Goal: Information Seeking & Learning: Learn about a topic

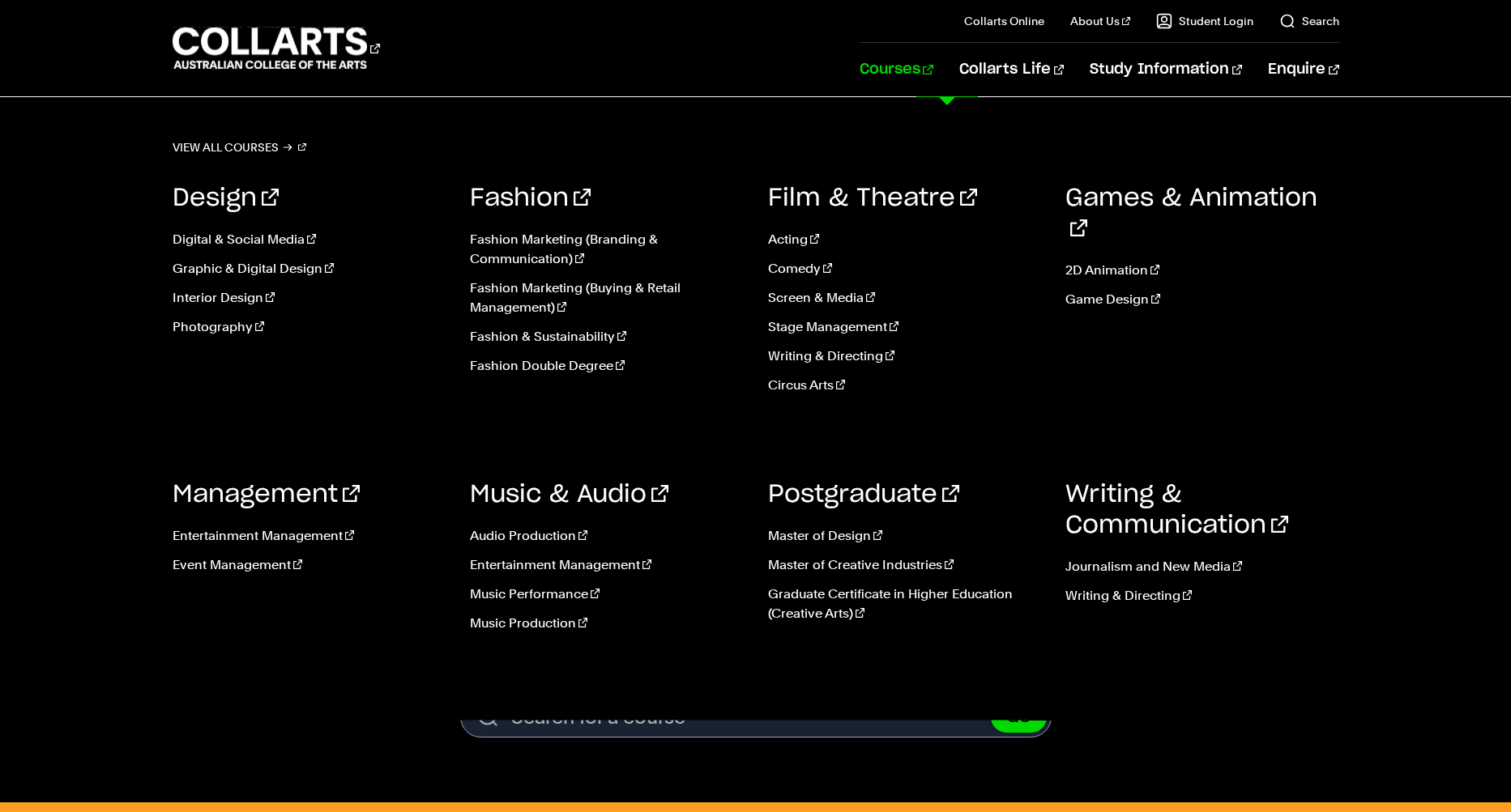
click at [934, 72] on link "Courses" at bounding box center [896, 70] width 74 height 54
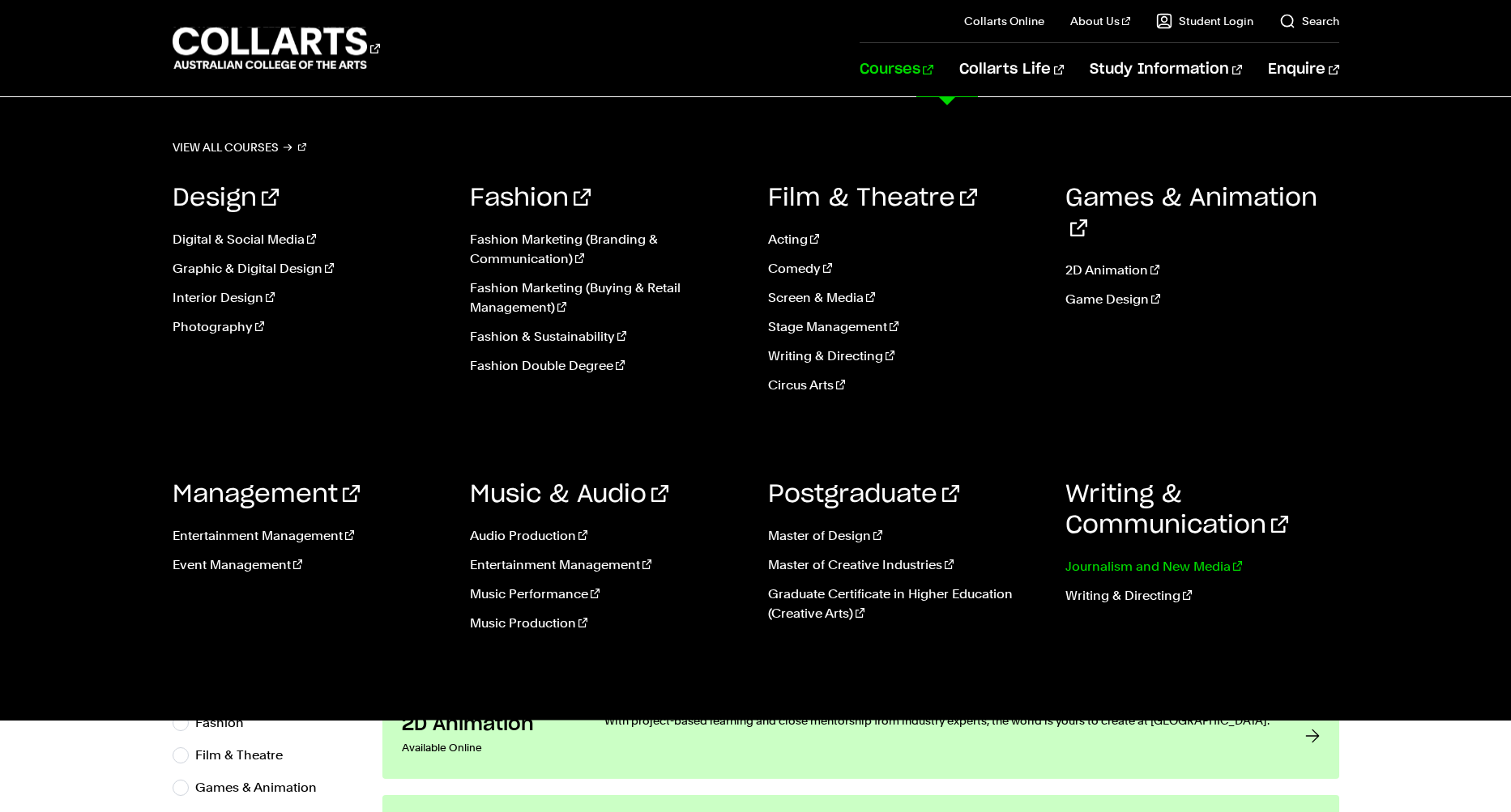
click at [1166, 565] on link "Journalism and New Media" at bounding box center [1202, 567] width 273 height 19
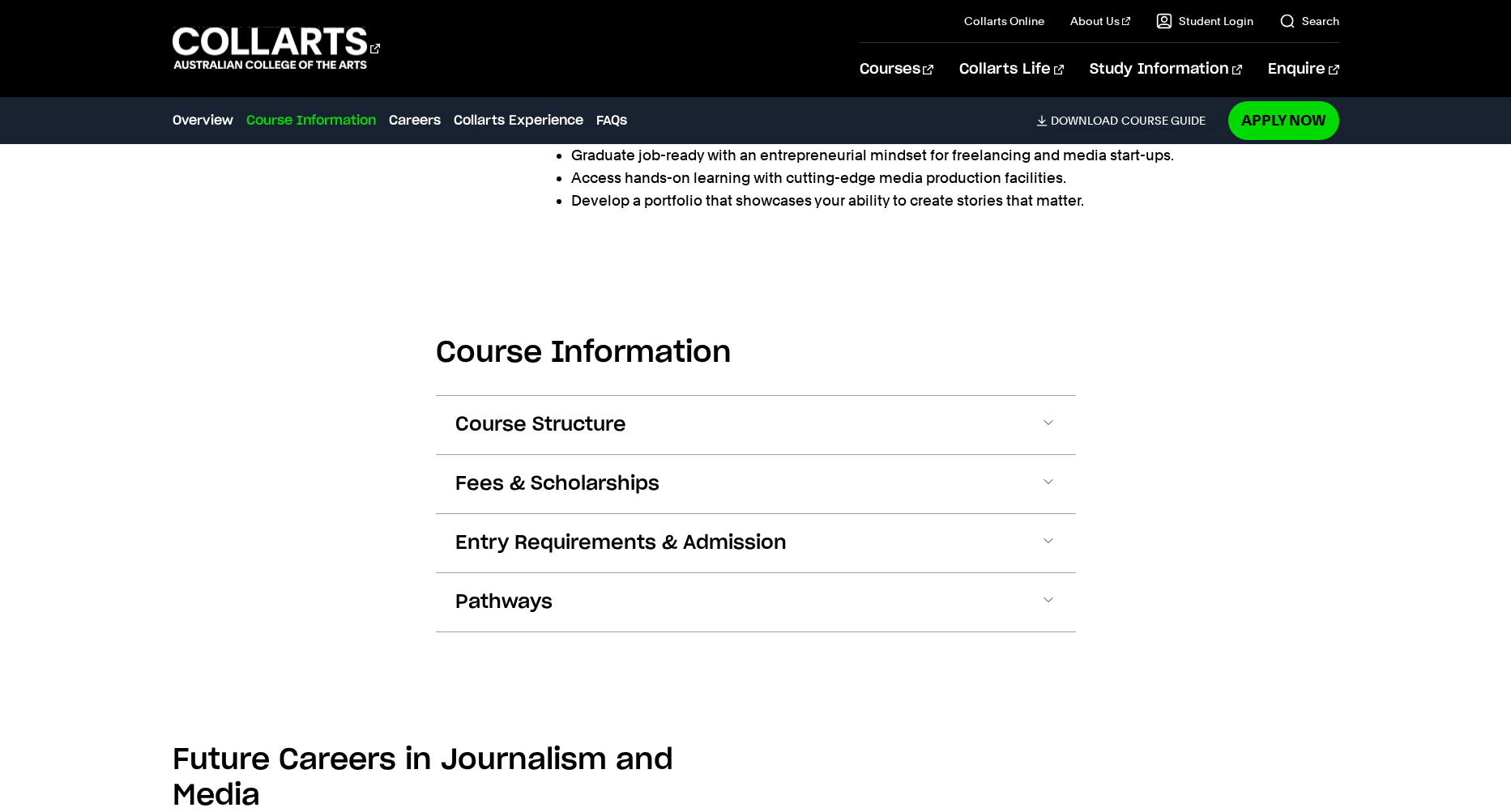
drag, startPoint x: 810, startPoint y: 415, endPoint x: 847, endPoint y: 418, distance: 37.1
click at [814, 416] on button "Course Structure" at bounding box center [756, 425] width 640 height 59
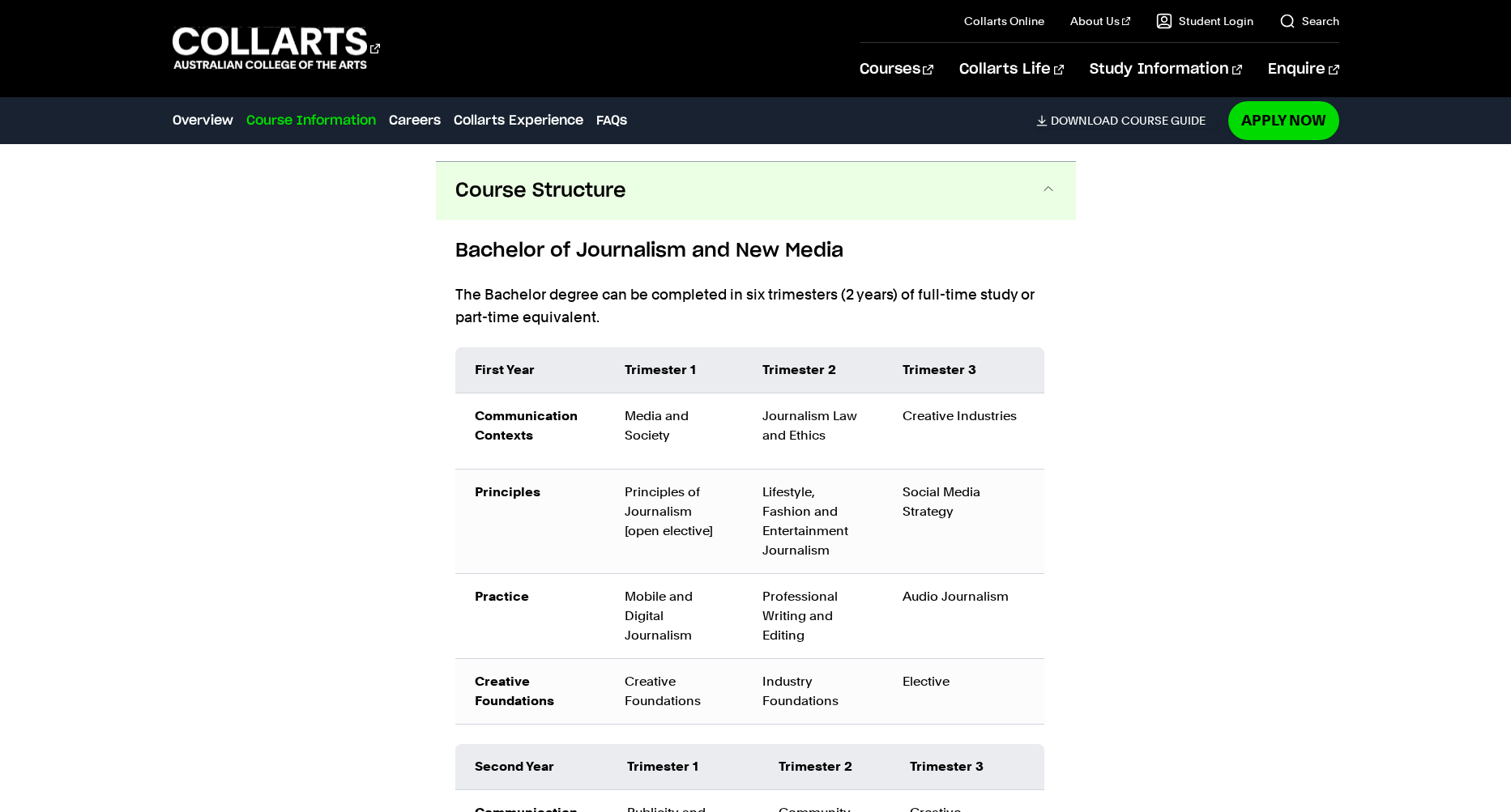
scroll to position [1531, 0]
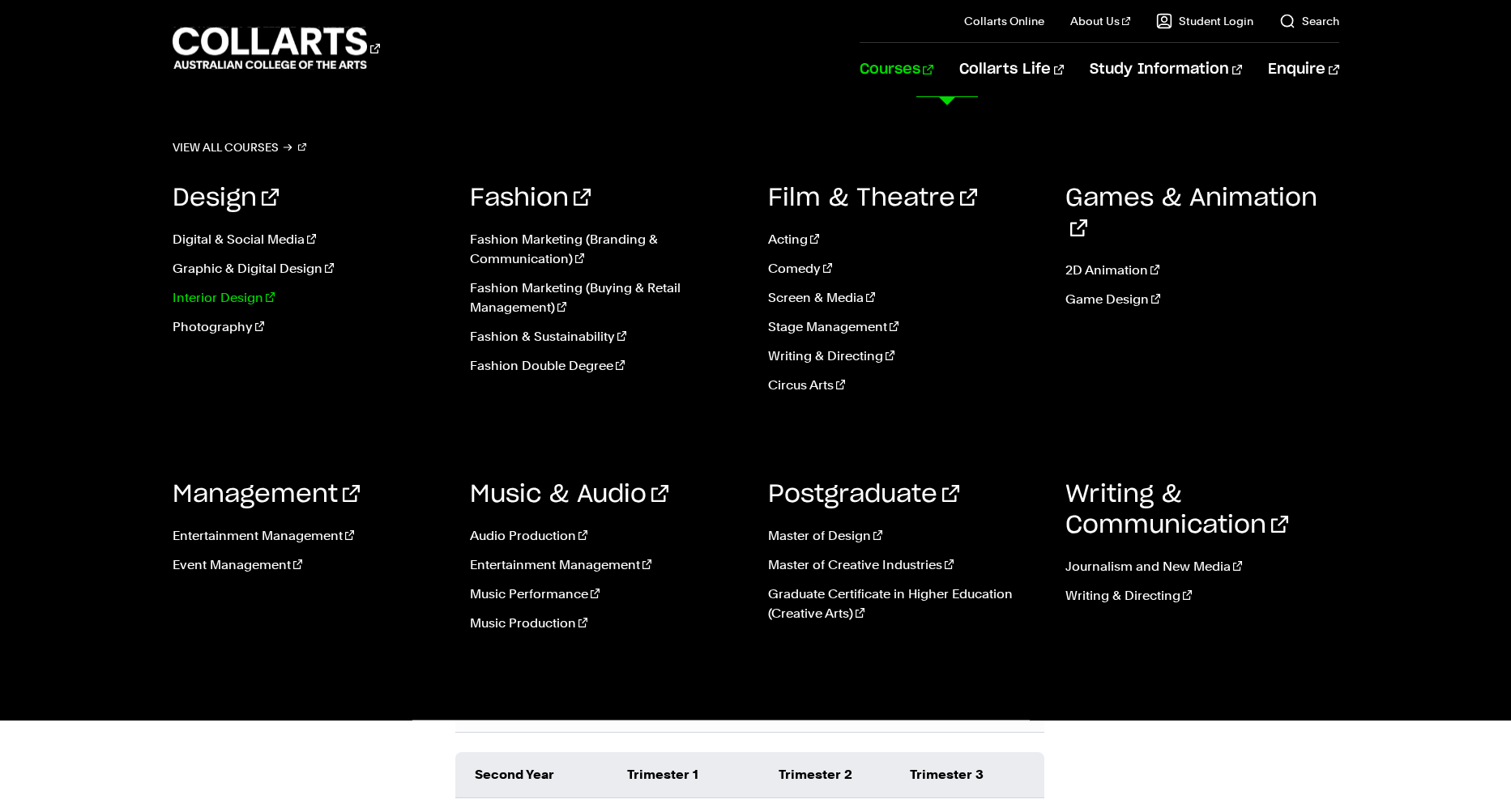
click at [197, 294] on link "Interior Design" at bounding box center [309, 298] width 273 height 19
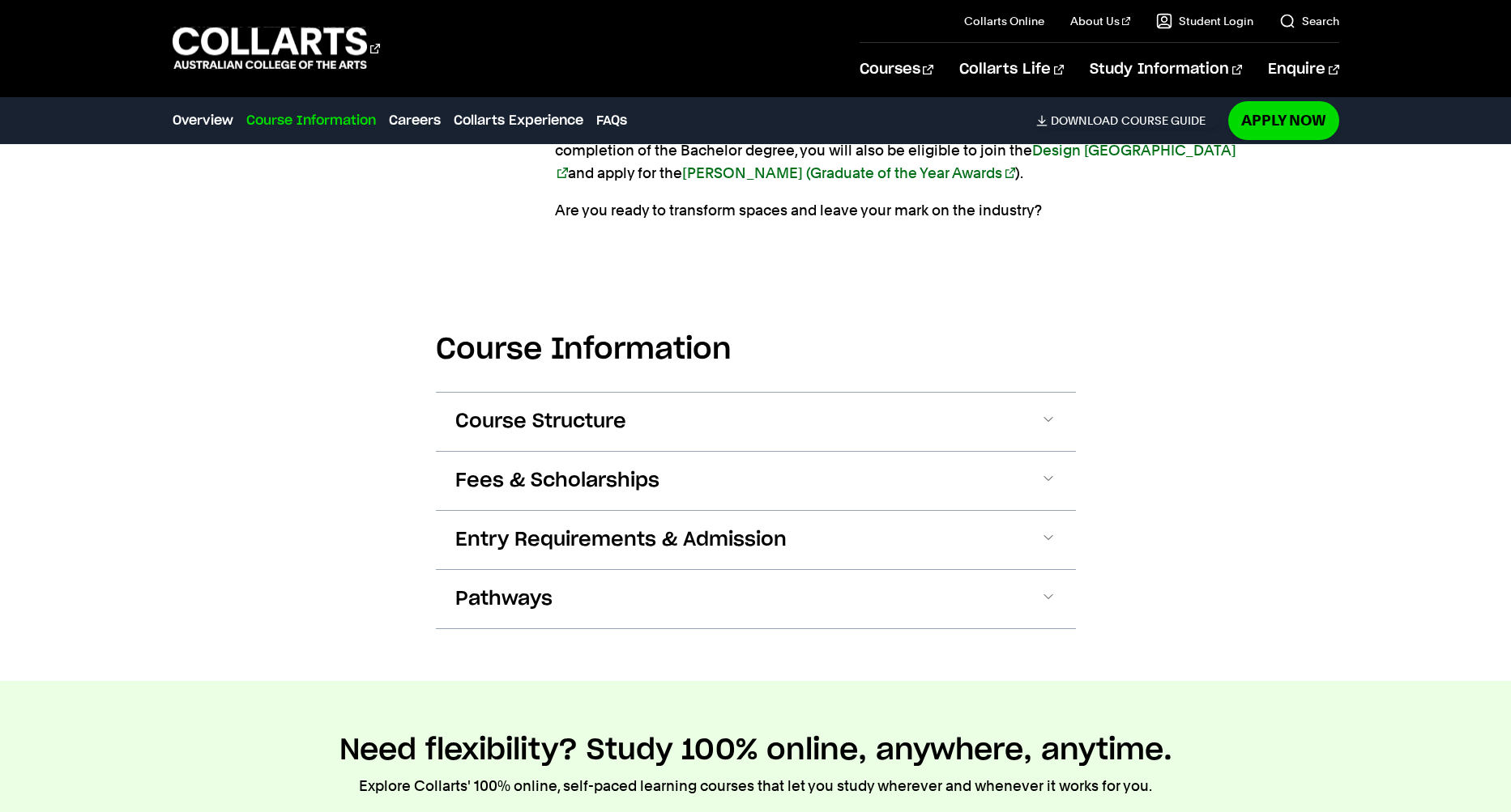
scroll to position [1628, 0]
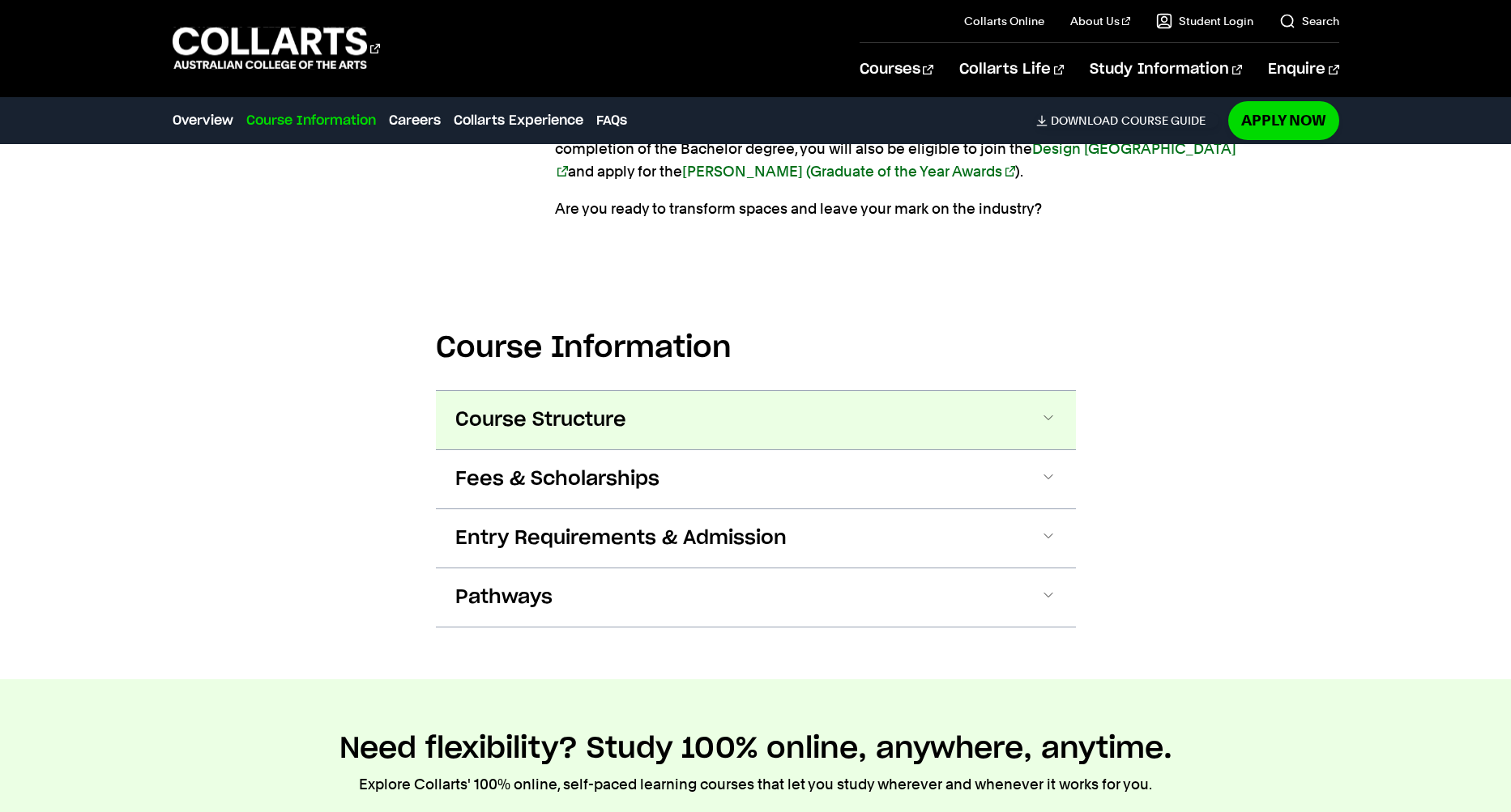
click at [493, 420] on span "Course Structure" at bounding box center [541, 419] width 171 height 26
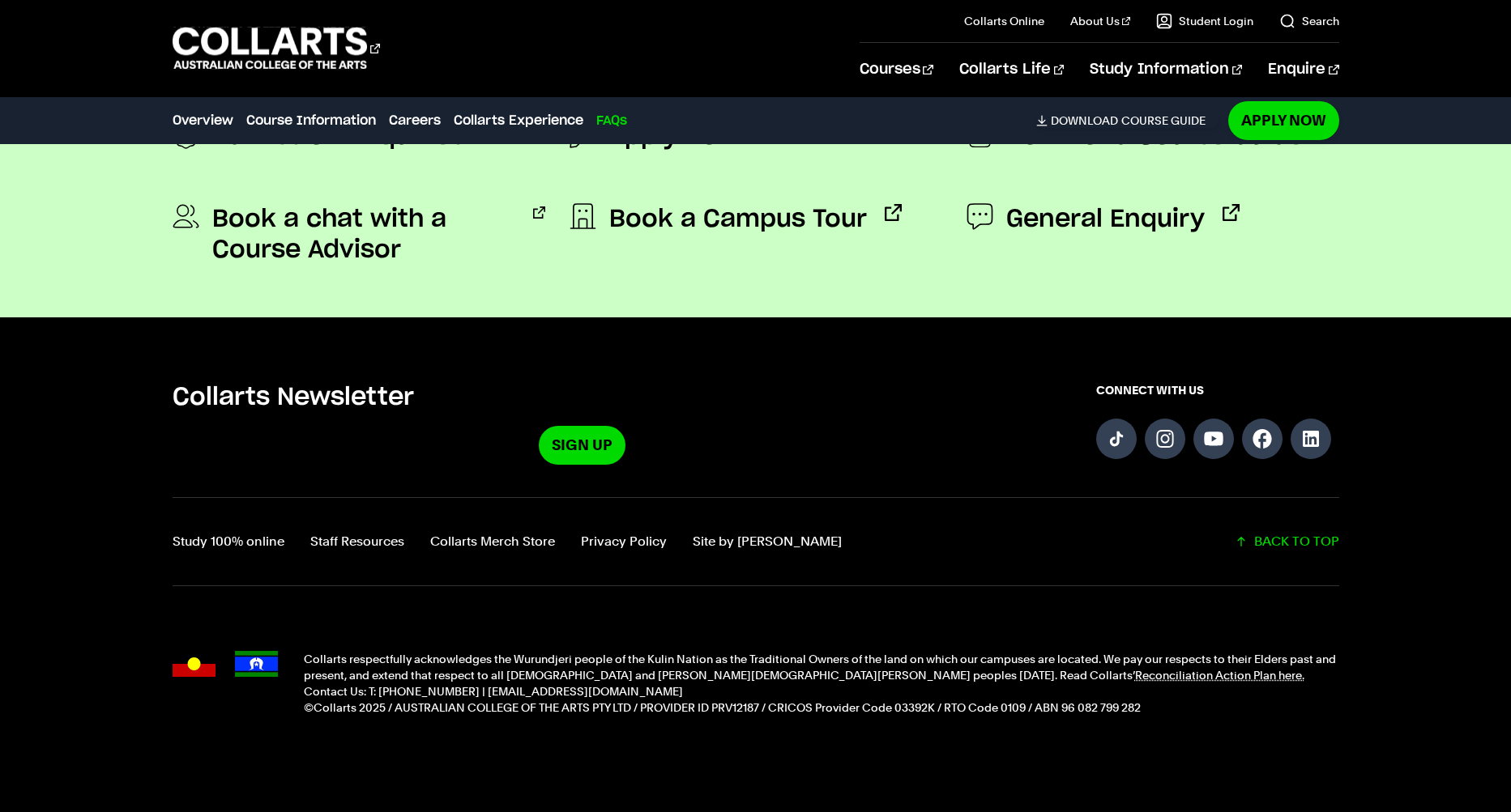
scroll to position [7370, 0]
